Goal: Book appointment/travel/reservation

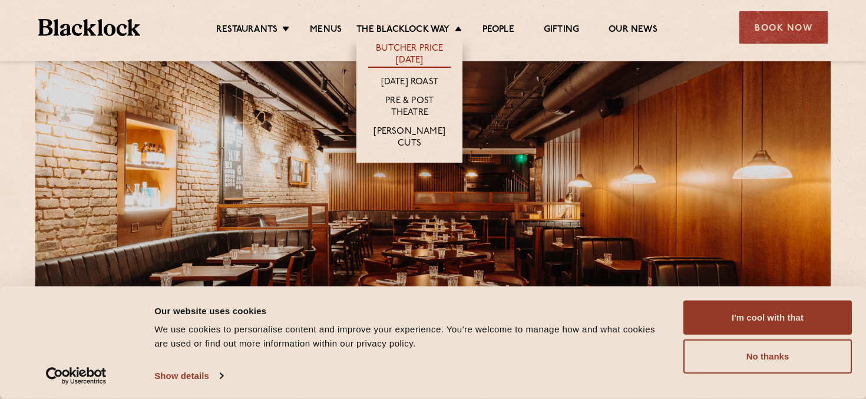
scroll to position [32, 0]
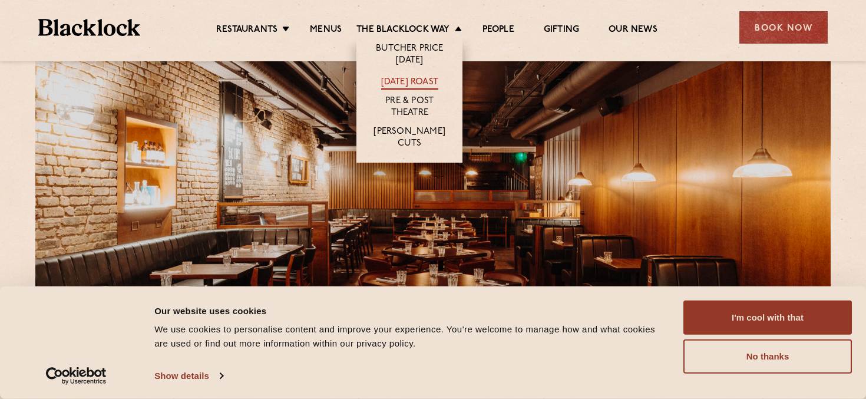
click at [385, 86] on link "[DATE] Roast" at bounding box center [409, 83] width 57 height 13
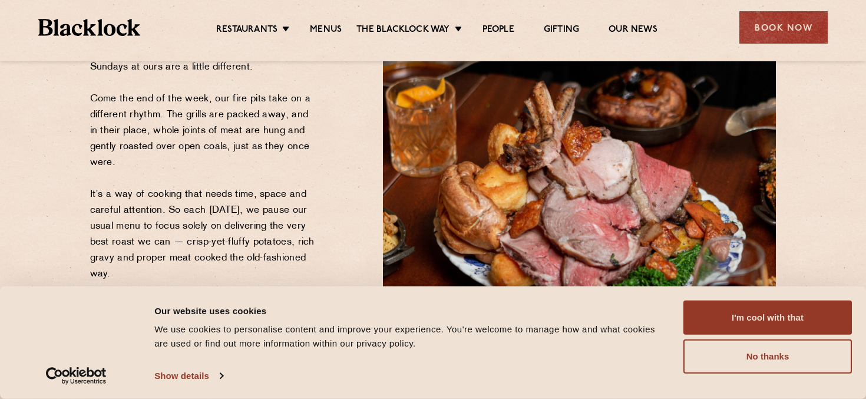
scroll to position [170, 0]
click at [717, 359] on button "No thanks" at bounding box center [767, 356] width 168 height 34
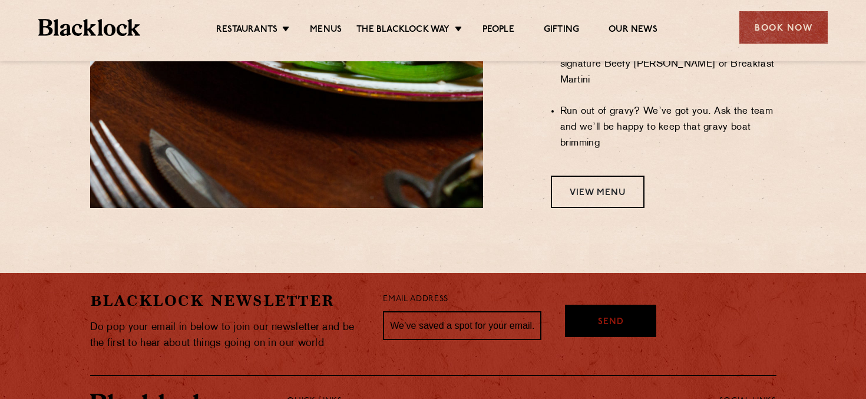
scroll to position [1136, 0]
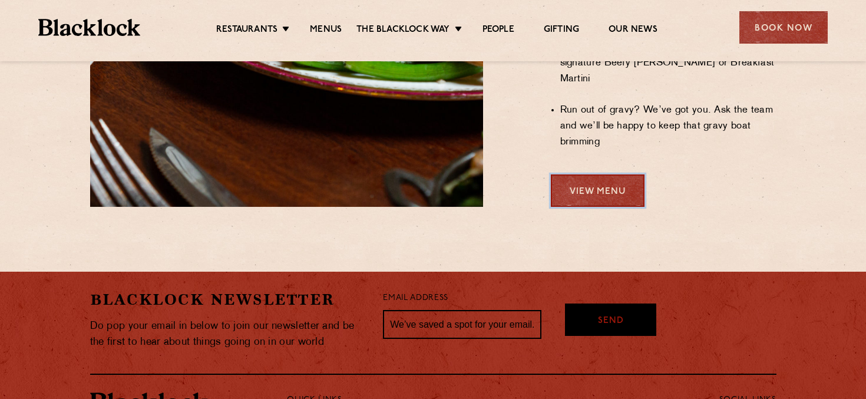
click at [575, 174] on link "View Menu" at bounding box center [598, 190] width 94 height 32
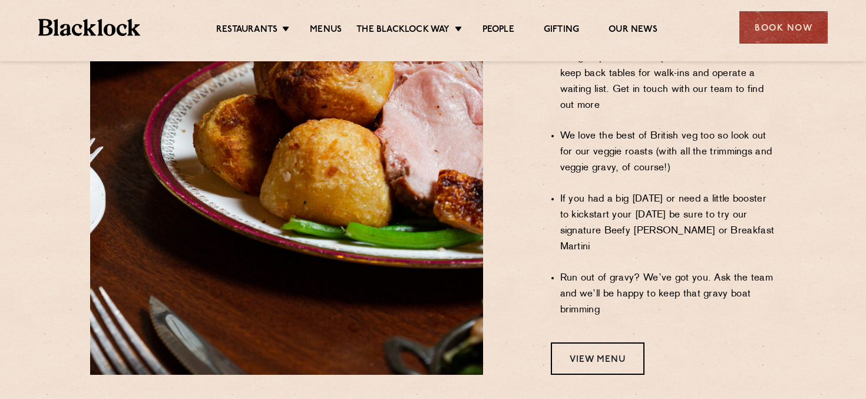
scroll to position [990, 0]
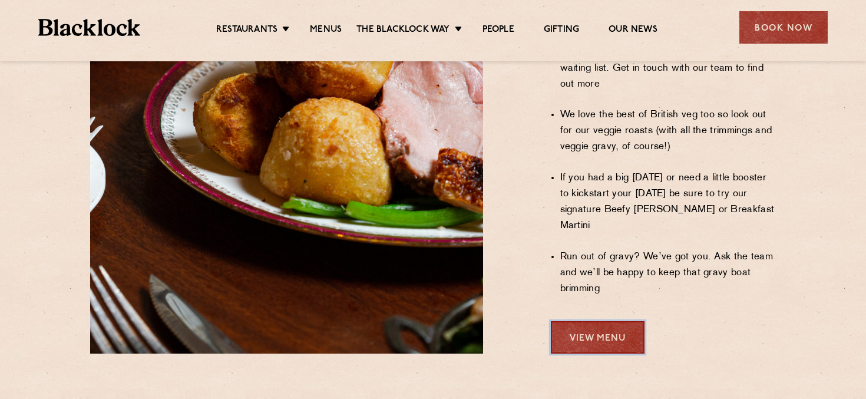
click at [609, 321] on link "View Menu" at bounding box center [598, 337] width 94 height 32
